Goal: Task Accomplishment & Management: Complete application form

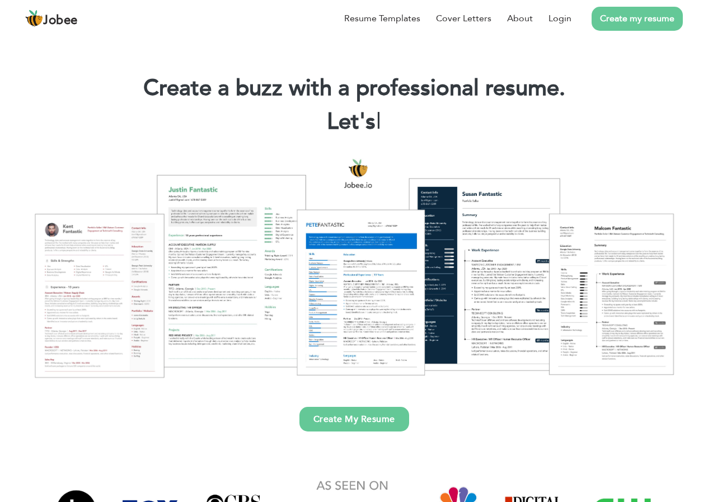
click at [641, 21] on link "Create my resume" at bounding box center [636, 19] width 91 height 24
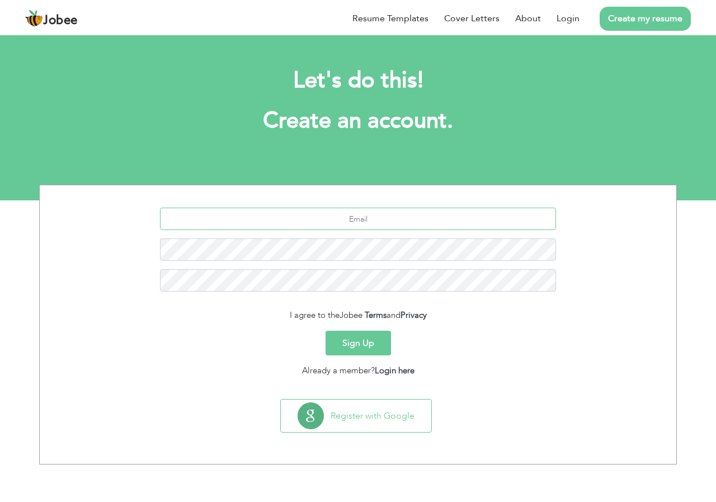
click at [337, 216] on input "text" at bounding box center [358, 219] width 397 height 22
click at [359, 219] on input "text" at bounding box center [358, 219] width 397 height 22
type input "[EMAIL_ADDRESS][DOMAIN_NAME]"
click at [360, 336] on button "Sign Up" at bounding box center [358, 343] width 65 height 25
